Goal: Information Seeking & Learning: Learn about a topic

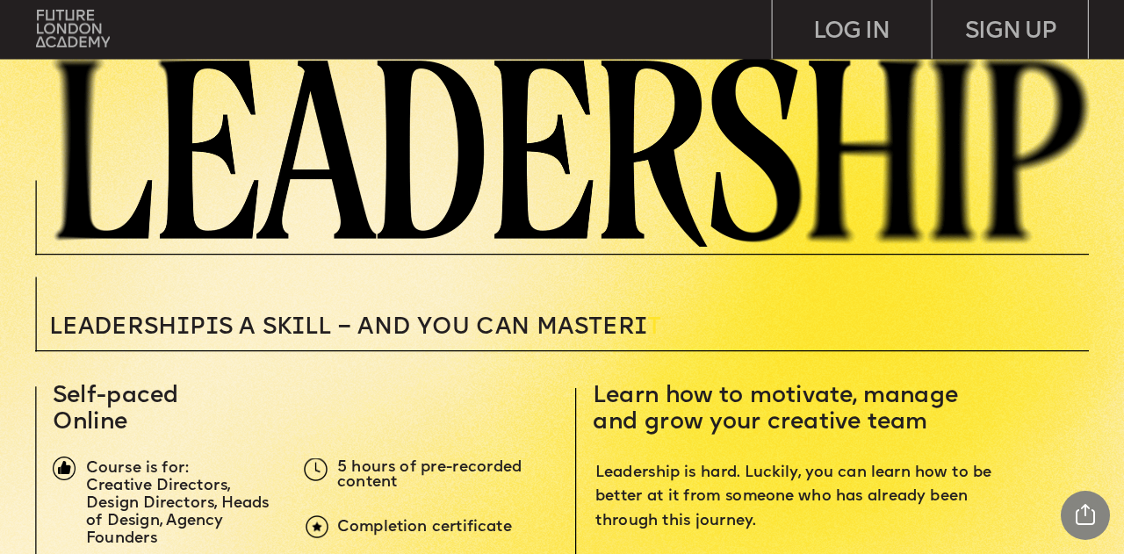
scroll to position [232, 0]
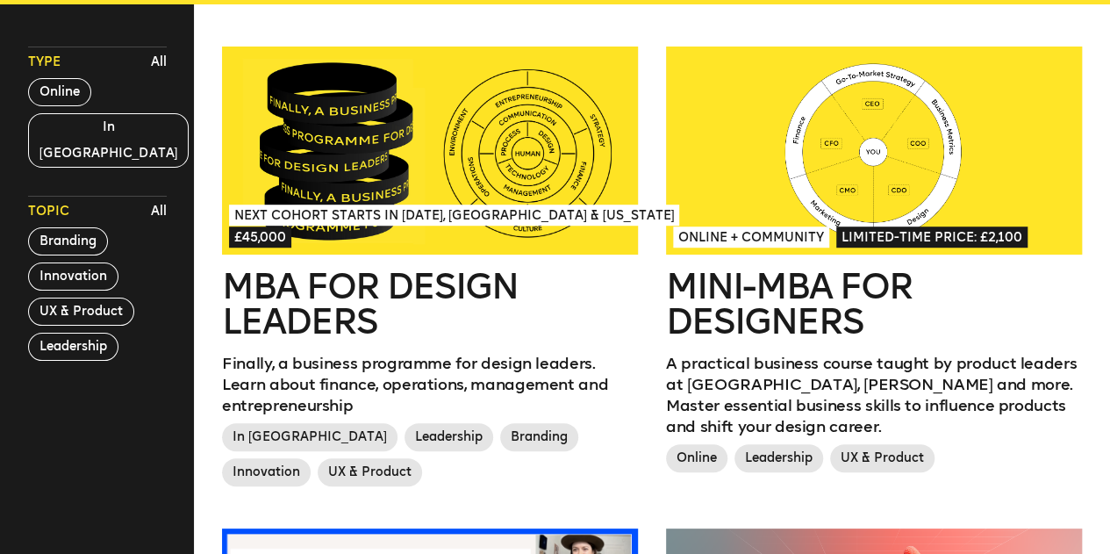
scroll to position [507, 0]
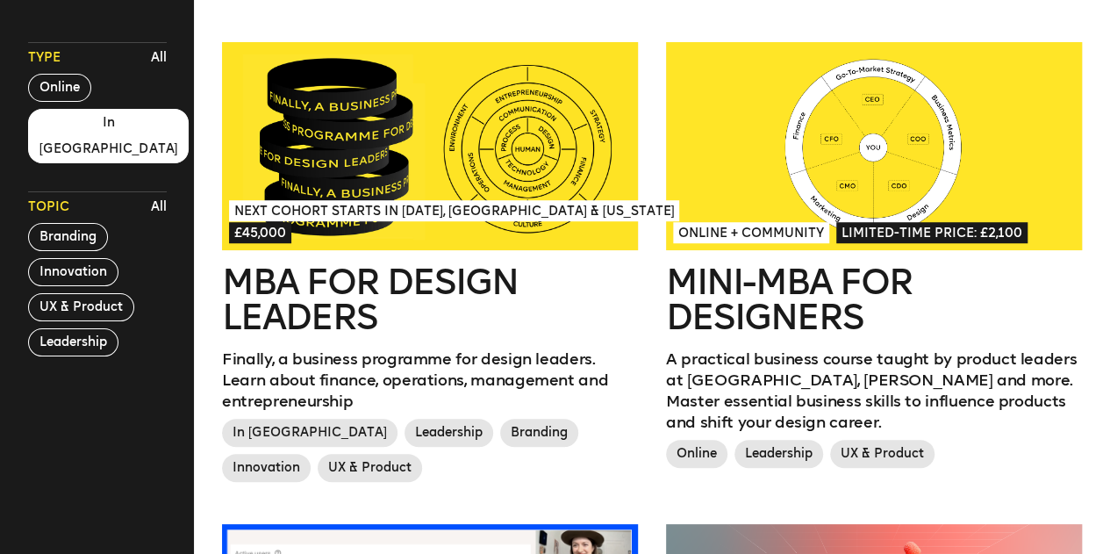
click at [45, 128] on button "In London" at bounding box center [109, 136] width 162 height 54
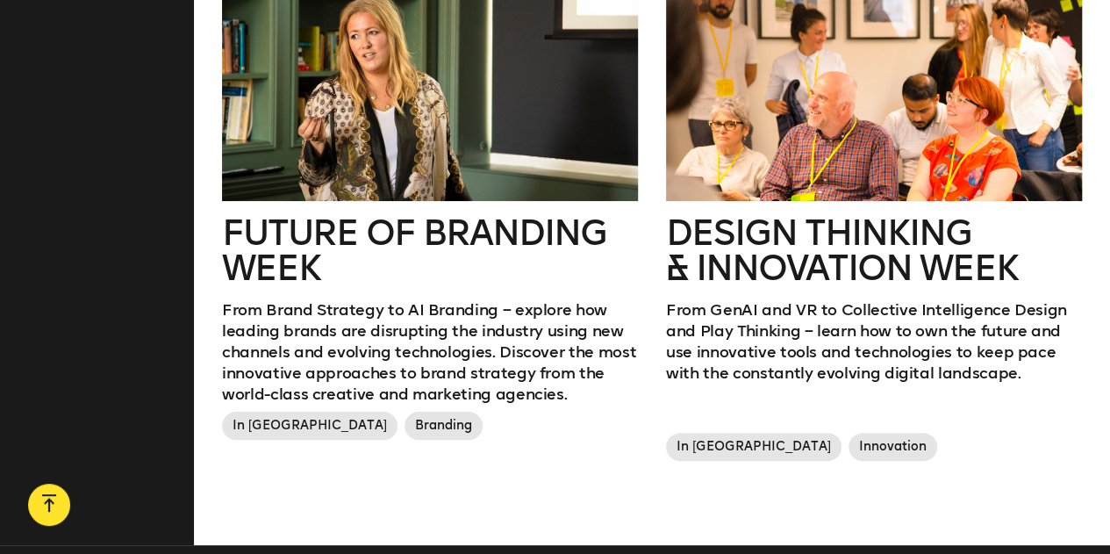
scroll to position [1000, 0]
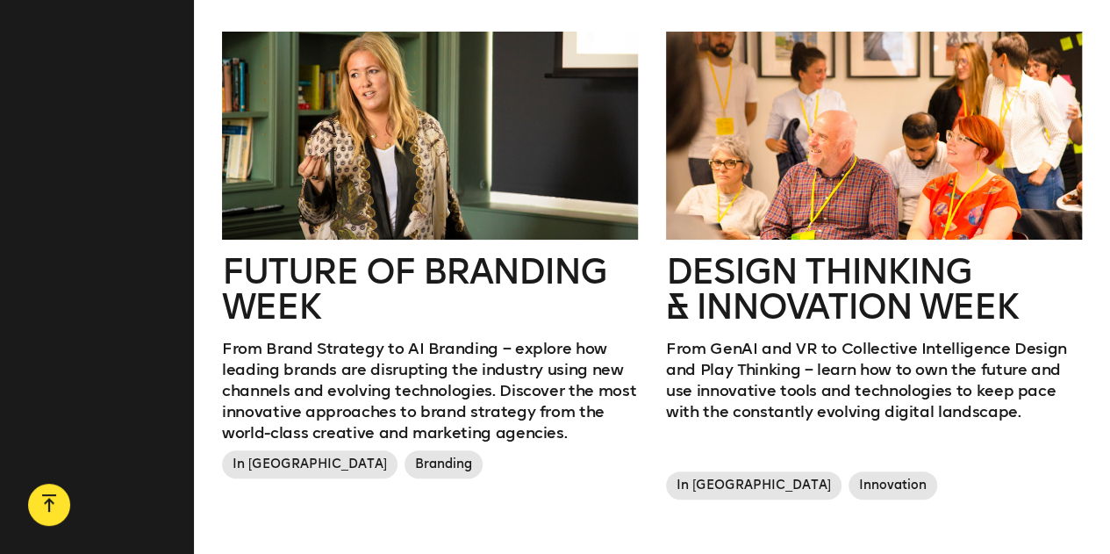
click at [846, 262] on h2 "Design Thinking & innovation Week" at bounding box center [874, 289] width 416 height 70
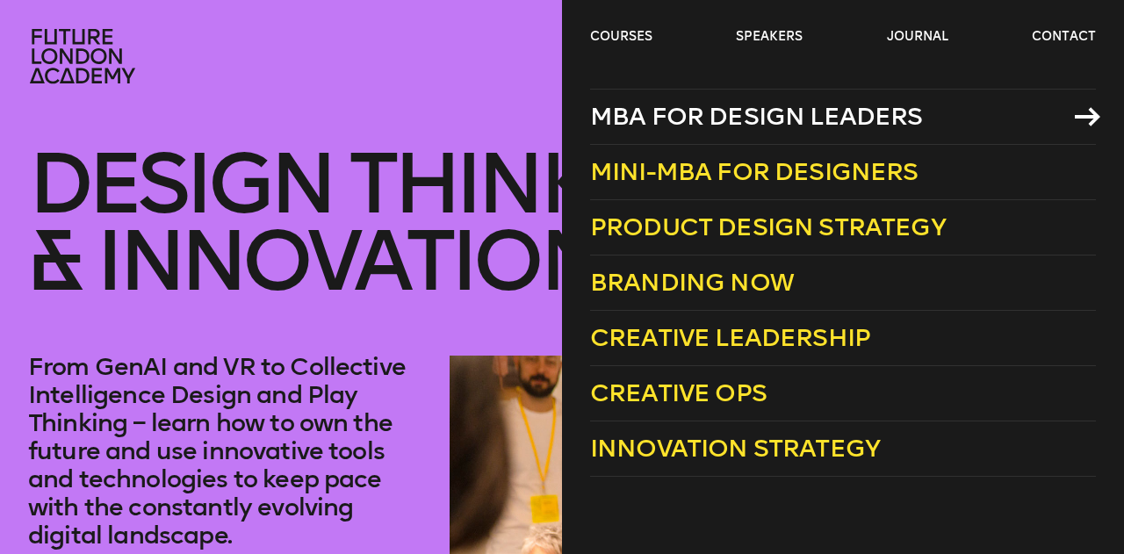
click at [762, 113] on span "MBA for Design Leaders" at bounding box center [756, 116] width 333 height 29
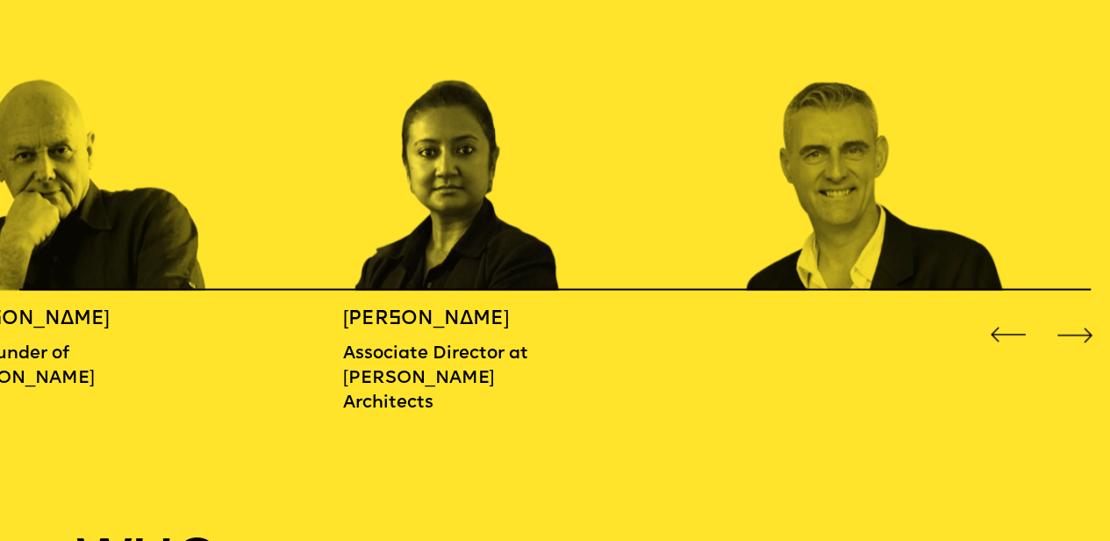
scroll to position [1771, 0]
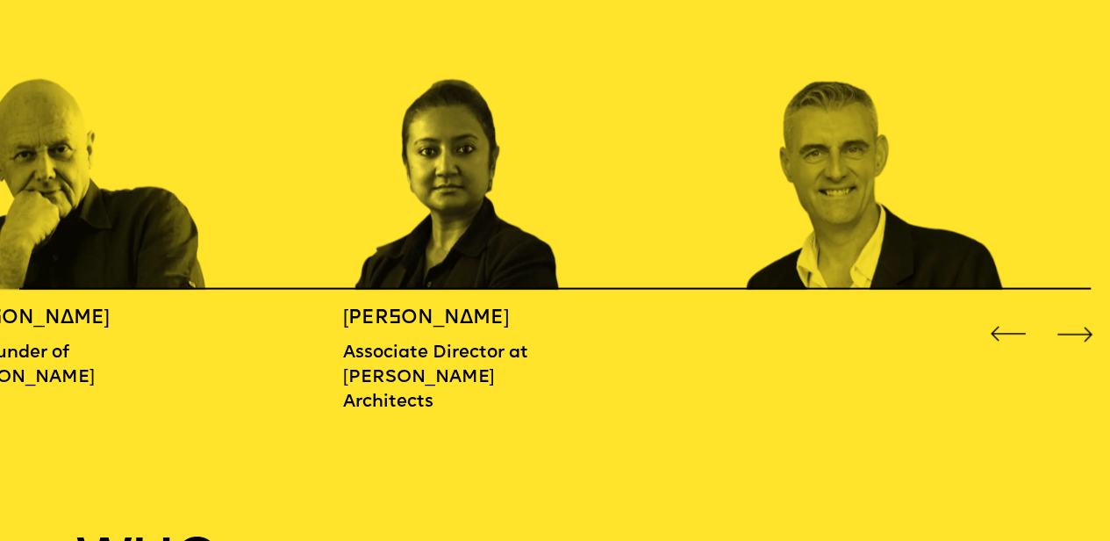
click at [1077, 333] on div "Next slide" at bounding box center [1075, 334] width 45 height 45
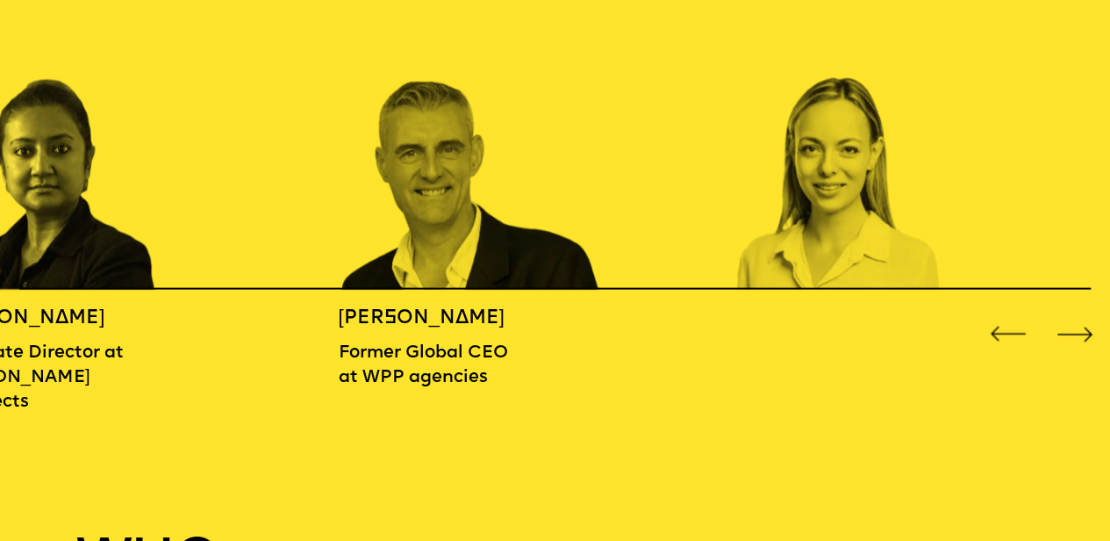
click at [1077, 333] on div "Next slide" at bounding box center [1075, 334] width 45 height 45
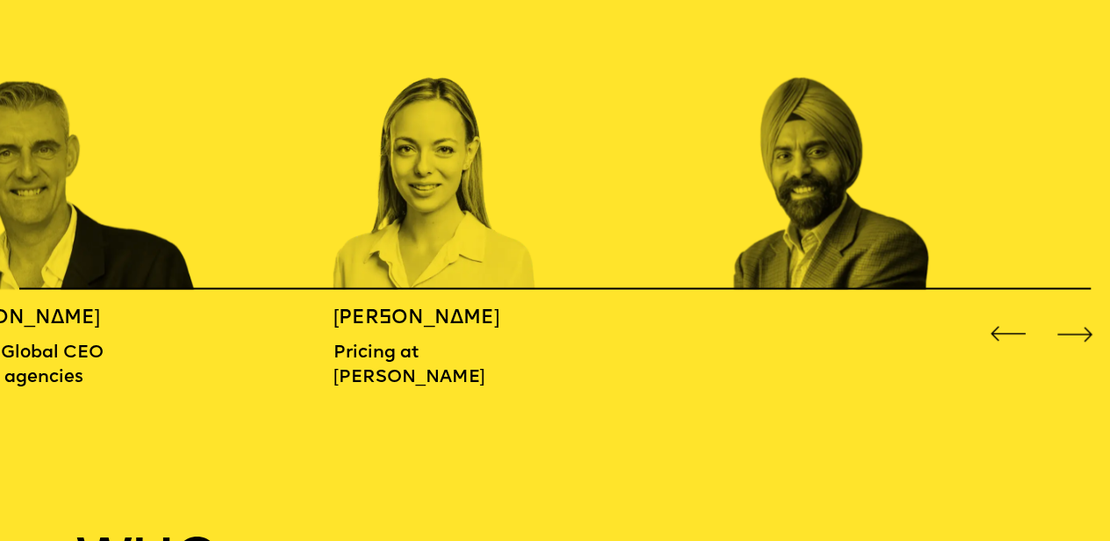
click at [1077, 332] on div "Next slide" at bounding box center [1075, 334] width 45 height 45
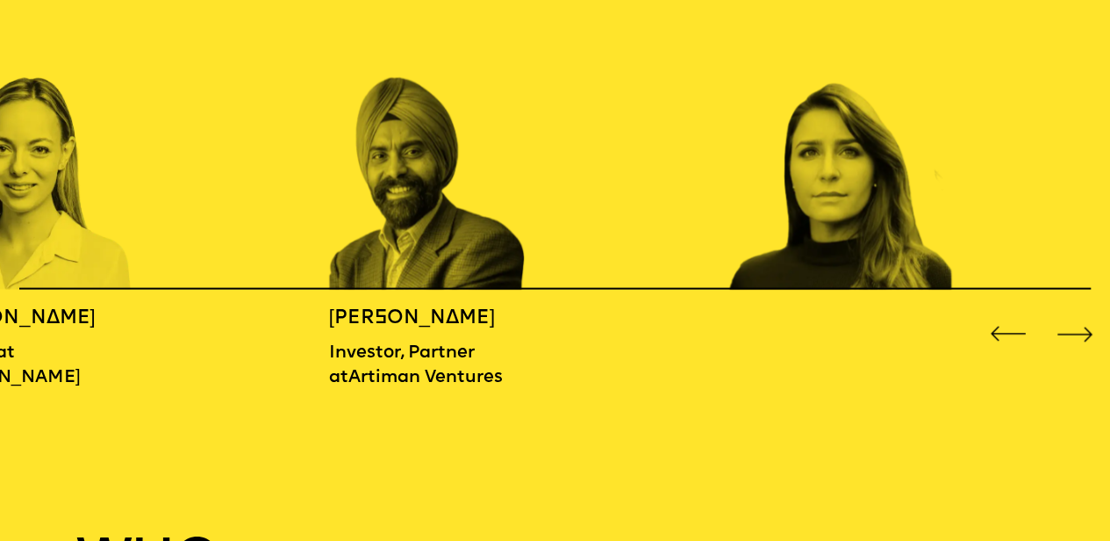
click at [1077, 332] on div "Next slide" at bounding box center [1075, 334] width 45 height 45
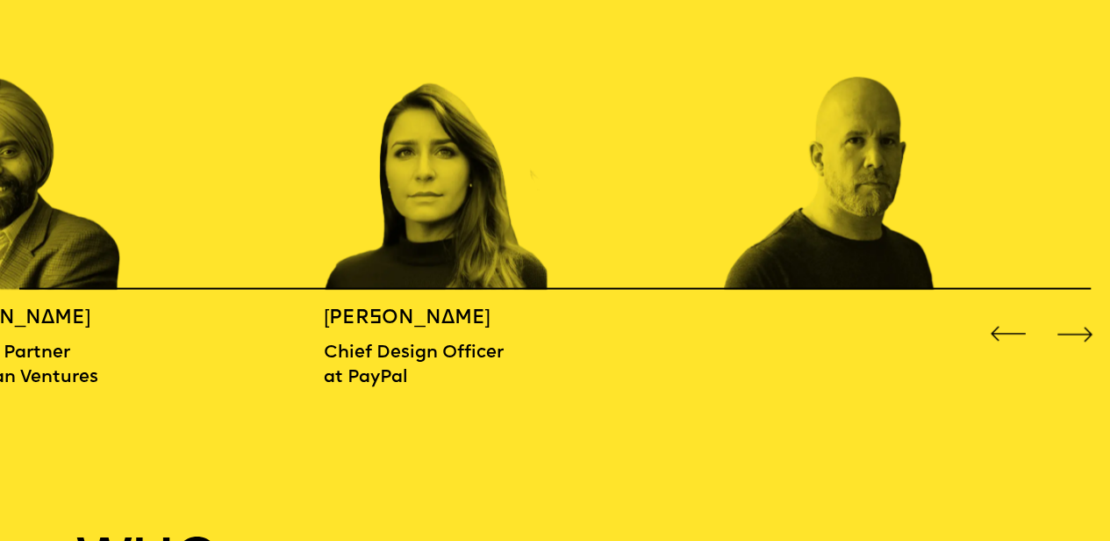
click at [1077, 332] on div "Next slide" at bounding box center [1075, 334] width 45 height 45
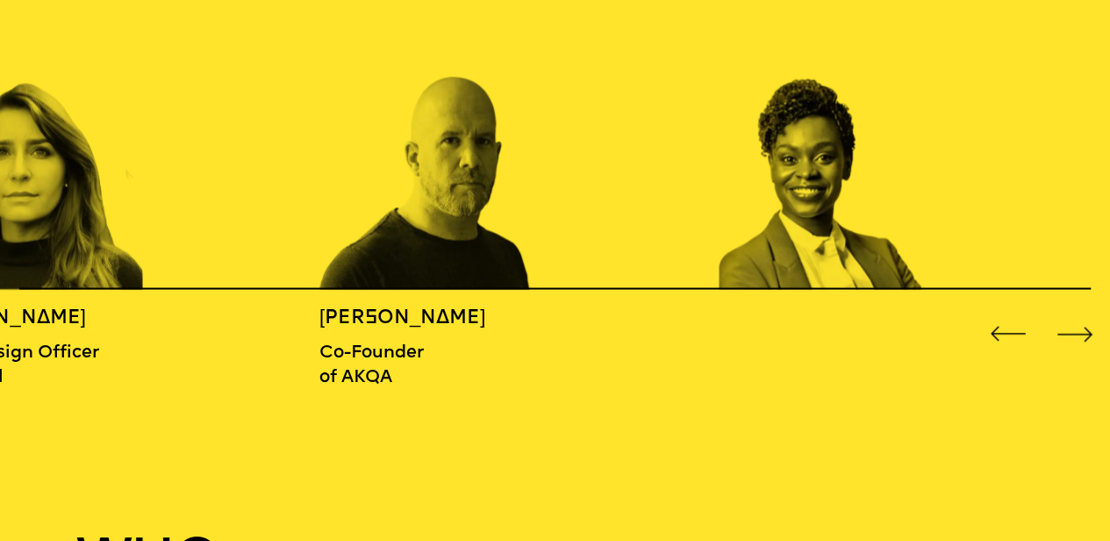
click at [1077, 332] on div "Next slide" at bounding box center [1075, 334] width 45 height 45
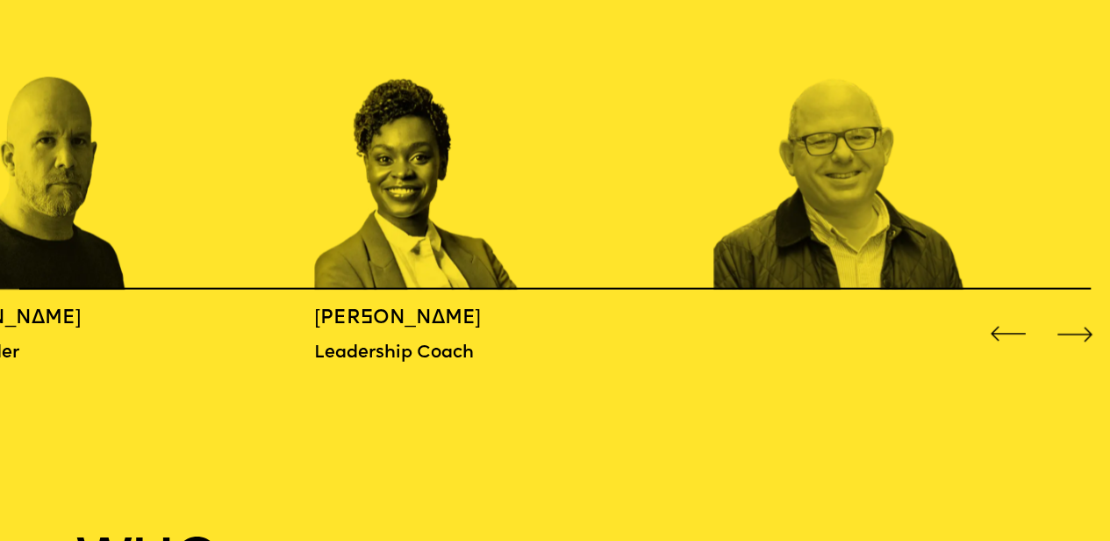
click at [1077, 332] on div "Next slide" at bounding box center [1075, 334] width 45 height 45
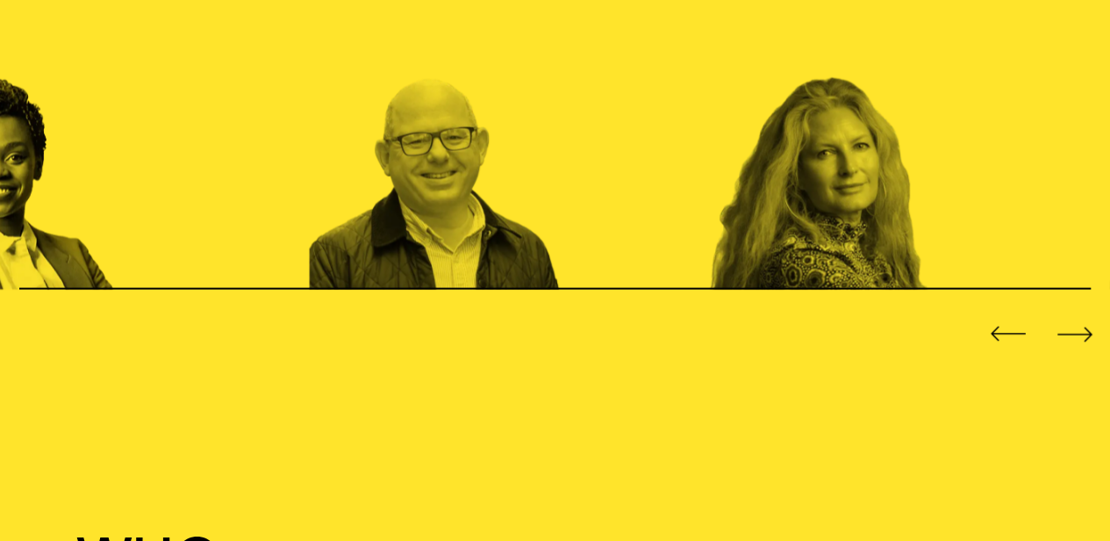
click at [1077, 332] on div "Next slide" at bounding box center [1075, 334] width 45 height 45
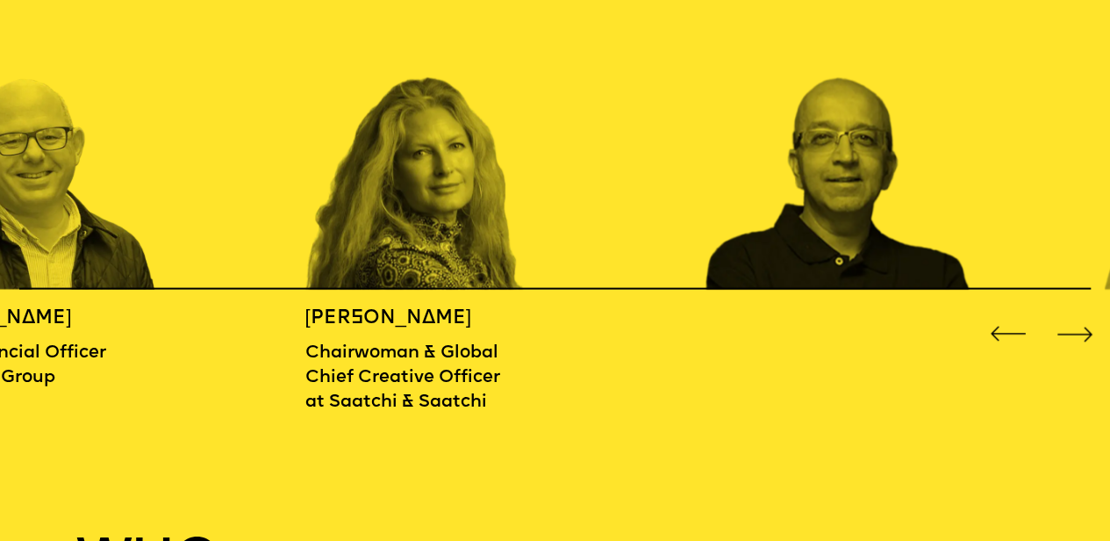
click at [1077, 332] on div "Next slide" at bounding box center [1075, 334] width 45 height 45
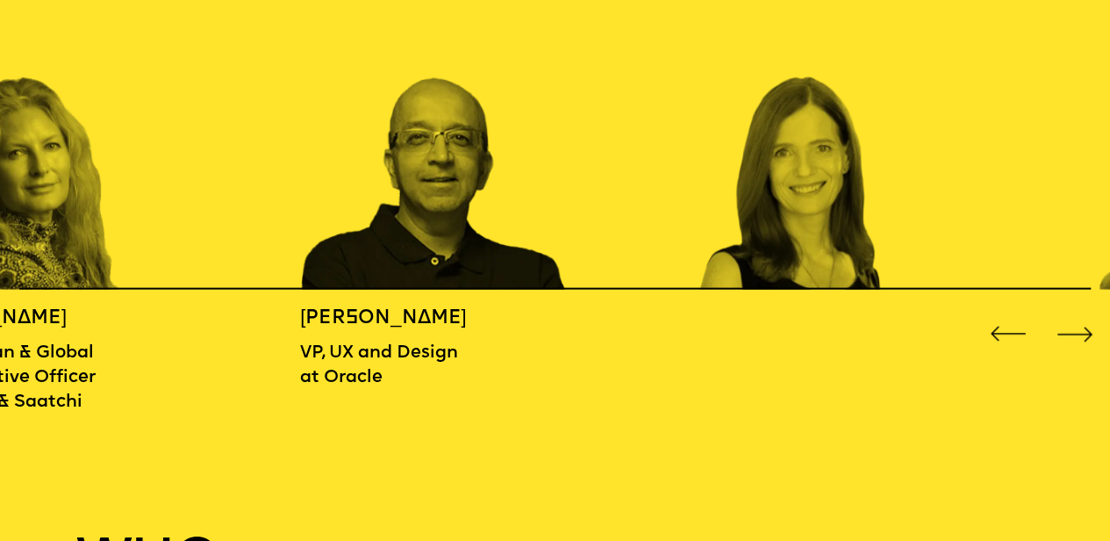
click at [1077, 332] on div "Next slide" at bounding box center [1075, 334] width 45 height 45
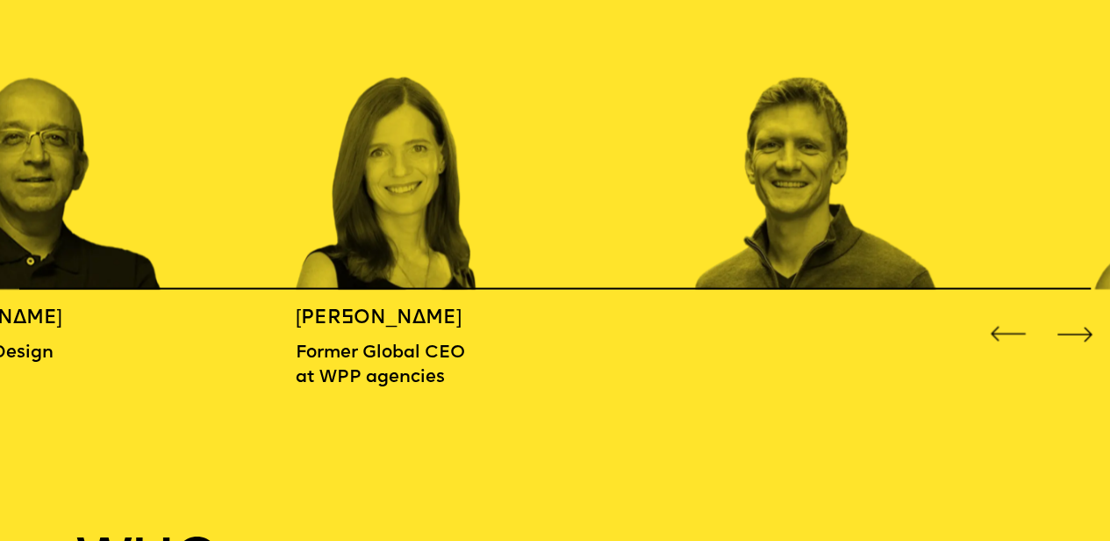
click at [1077, 332] on div "Next slide" at bounding box center [1075, 334] width 45 height 45
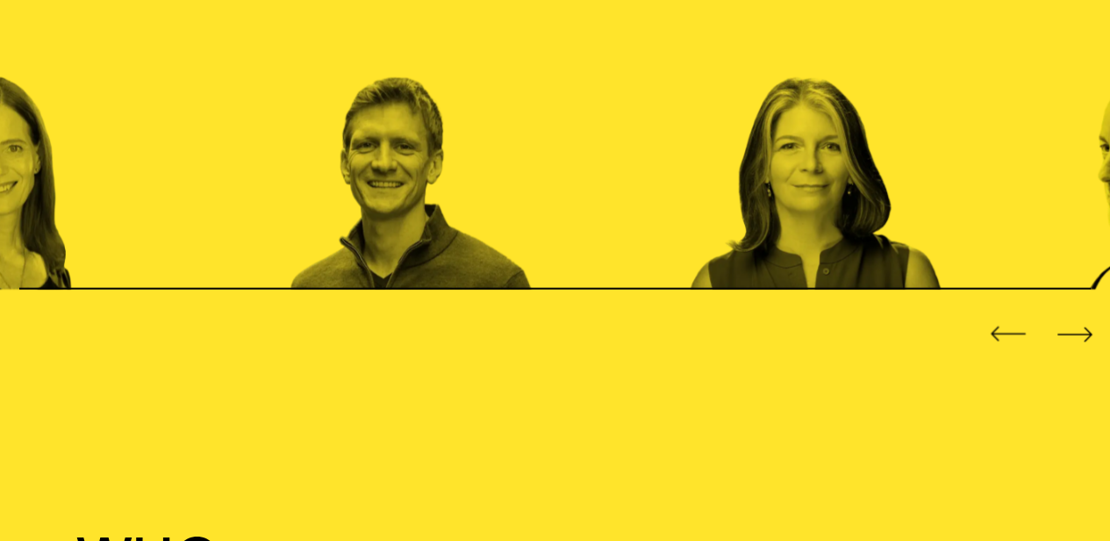
click at [1077, 332] on div "Next slide" at bounding box center [1075, 334] width 45 height 45
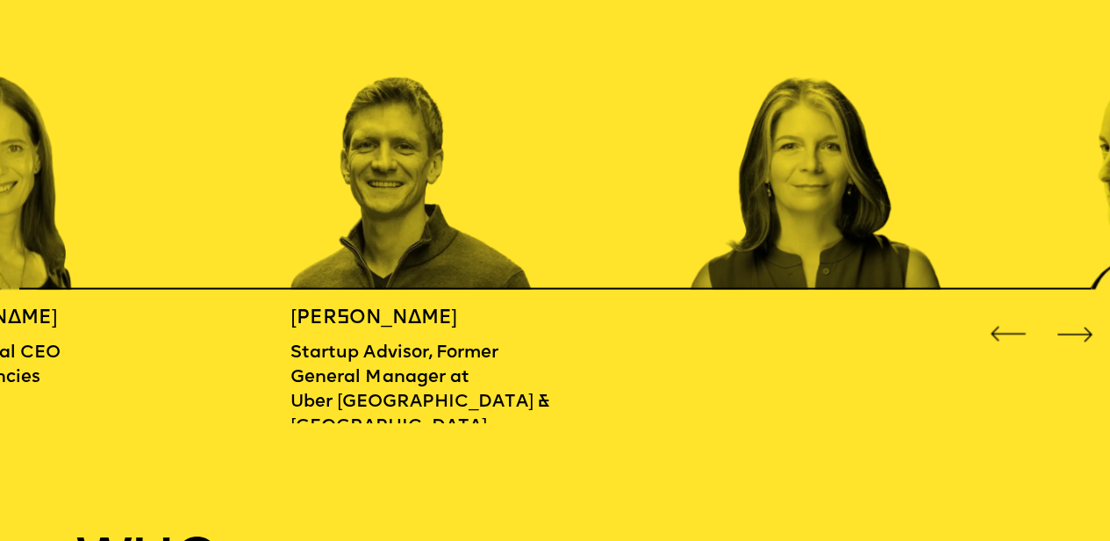
click at [1077, 332] on div "Next slide" at bounding box center [1075, 334] width 45 height 45
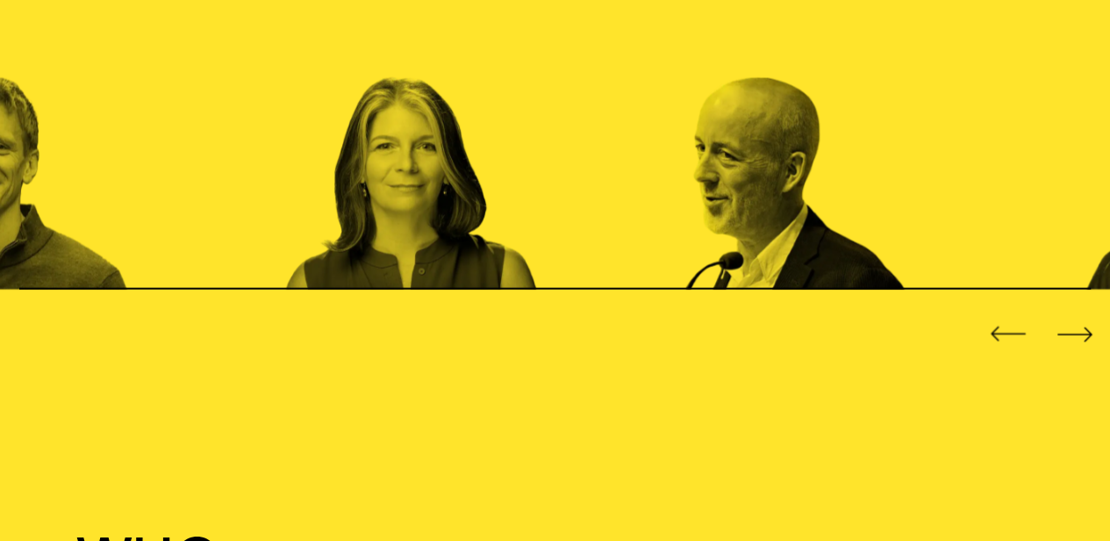
click at [1077, 332] on div "Next slide" at bounding box center [1075, 334] width 45 height 45
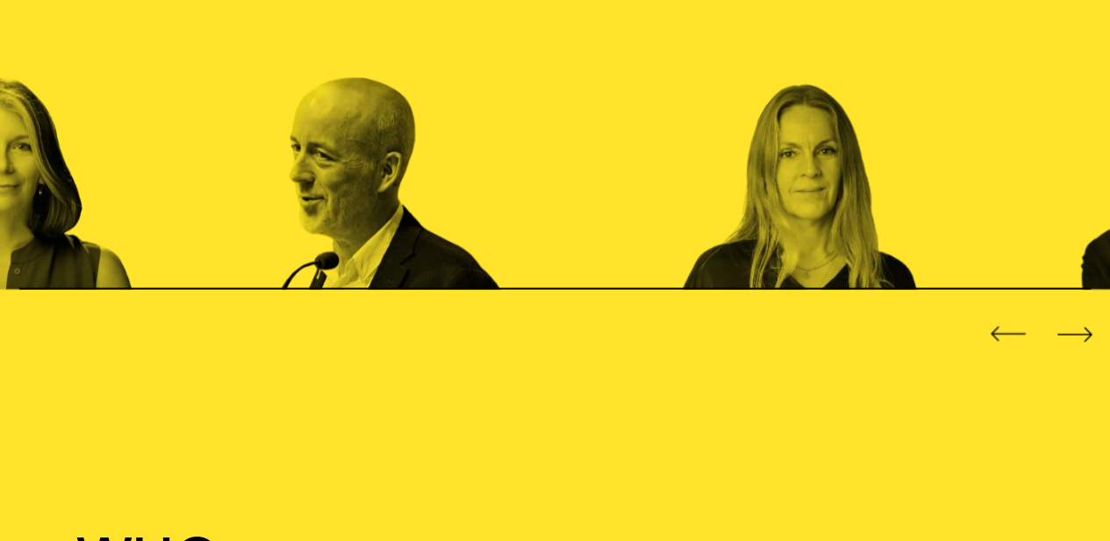
click at [1077, 332] on div "Next slide" at bounding box center [1075, 334] width 45 height 45
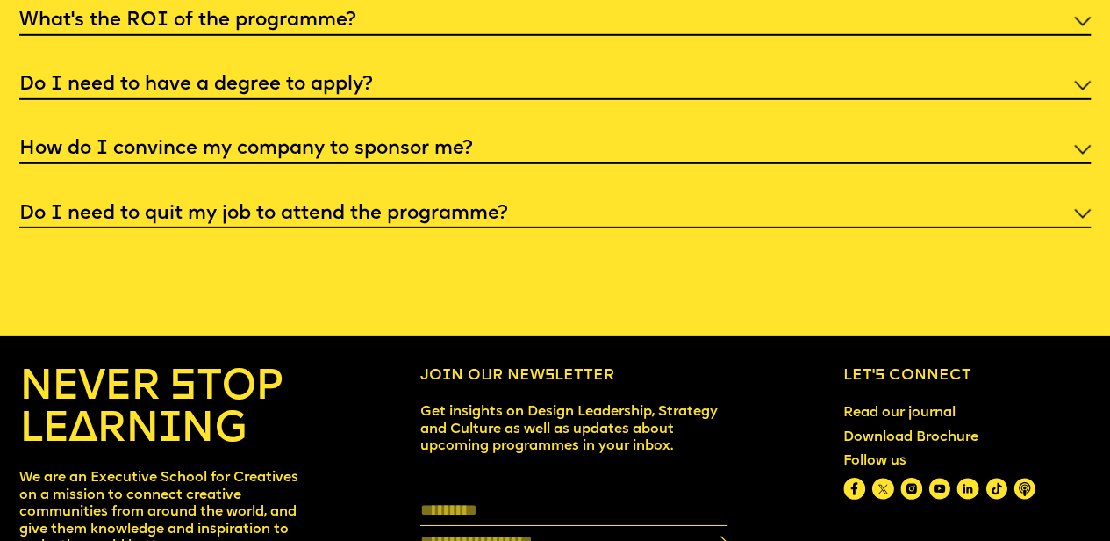
scroll to position [6298, 0]
